Goal: Transaction & Acquisition: Purchase product/service

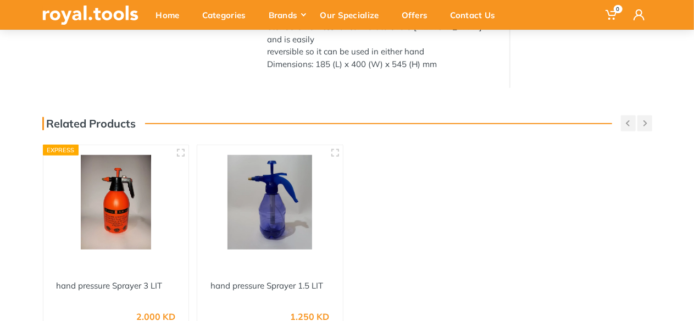
scroll to position [275, 0]
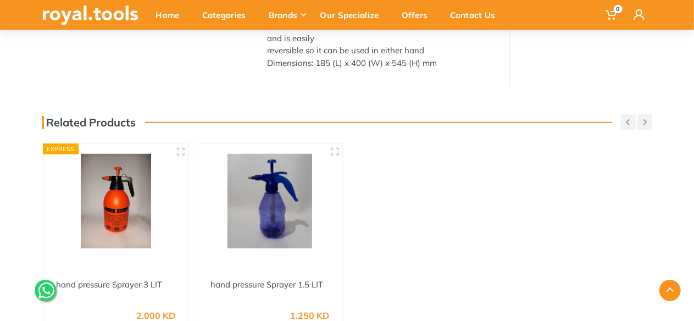
click at [126, 198] on img at bounding box center [116, 201] width 126 height 94
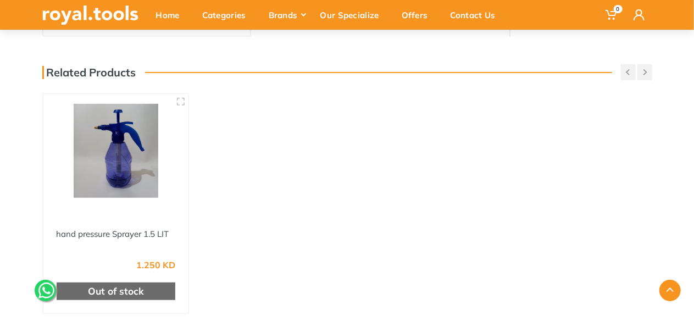
scroll to position [275, 0]
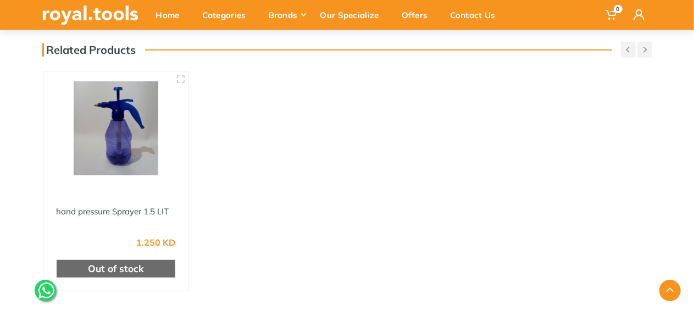
click at [101, 153] on img at bounding box center [116, 128] width 126 height 94
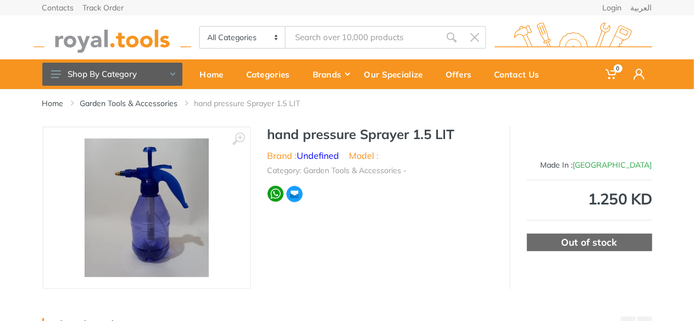
click at [132, 236] on img at bounding box center [146, 207] width 124 height 138
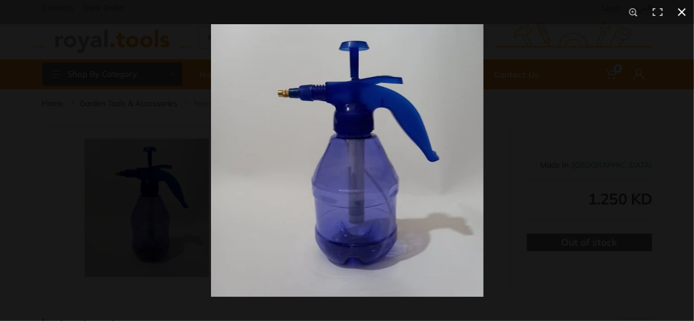
click at [681, 7] on button at bounding box center [682, 12] width 24 height 24
